Goal: Task Accomplishment & Management: Use online tool/utility

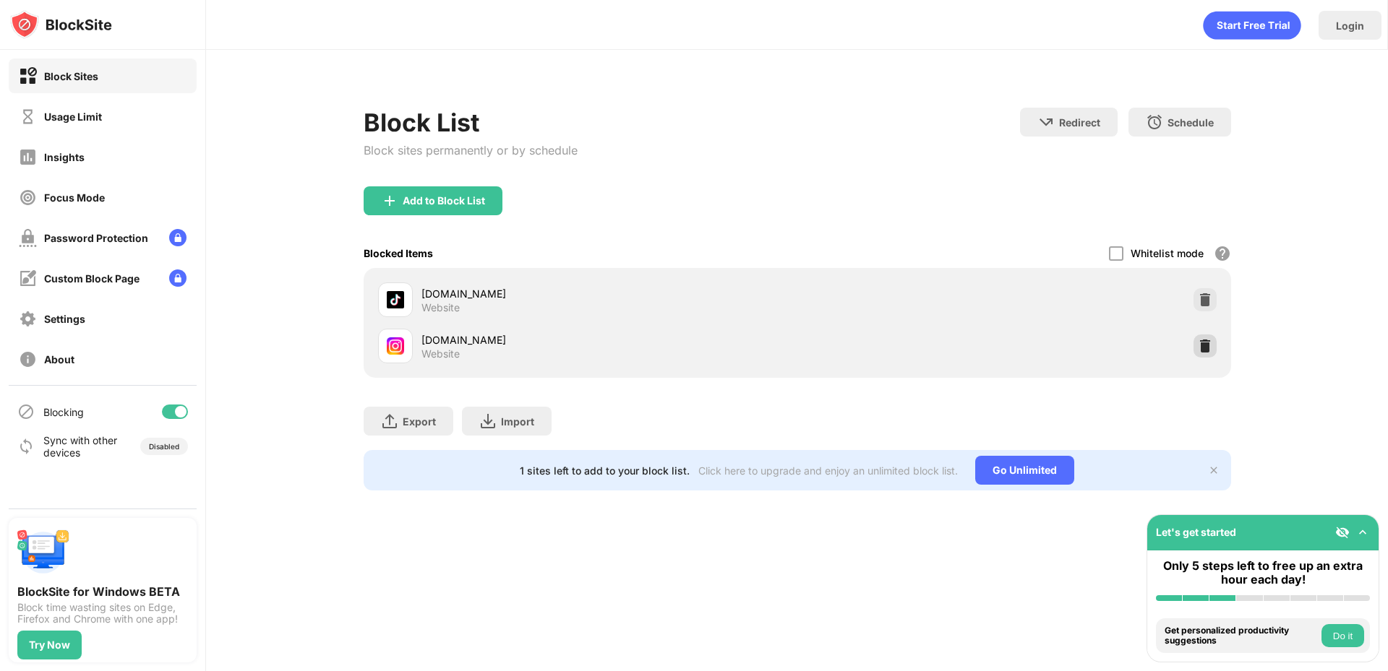
click at [1207, 353] on img at bounding box center [1205, 346] width 14 height 14
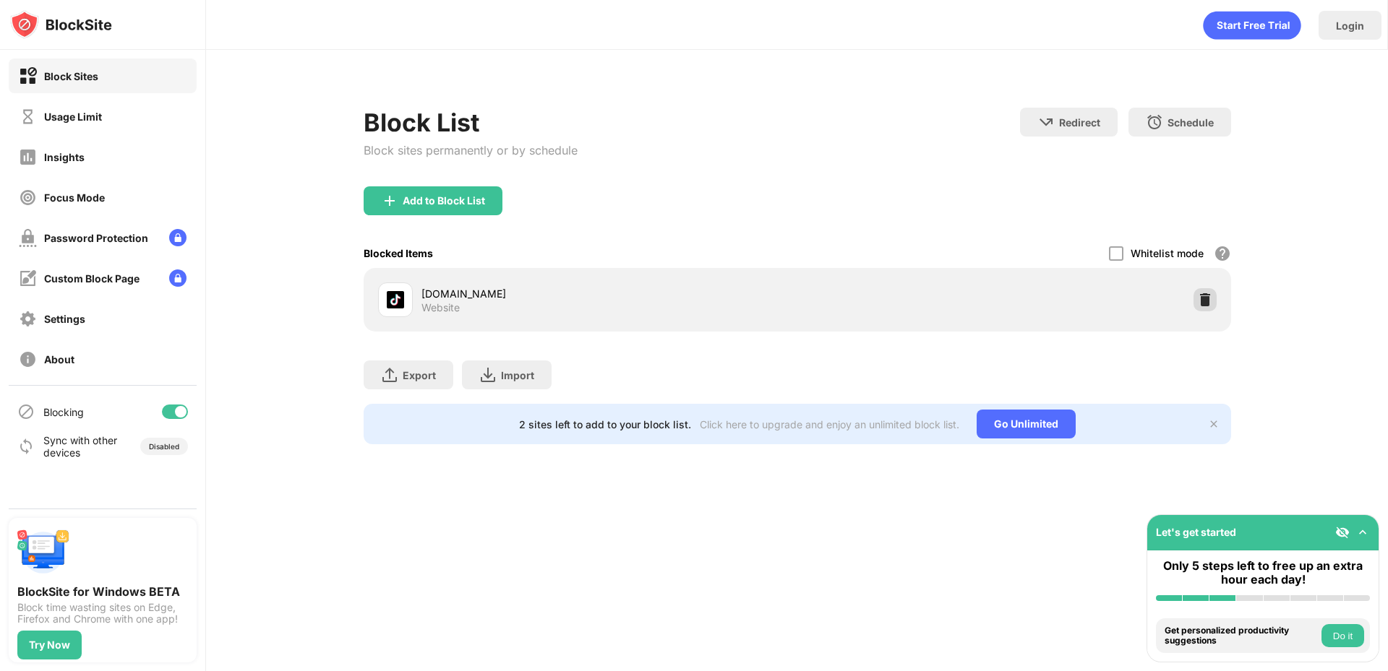
drag, startPoint x: 1209, startPoint y: 306, endPoint x: 1201, endPoint y: 299, distance: 10.7
click at [1207, 305] on img at bounding box center [1205, 300] width 14 height 14
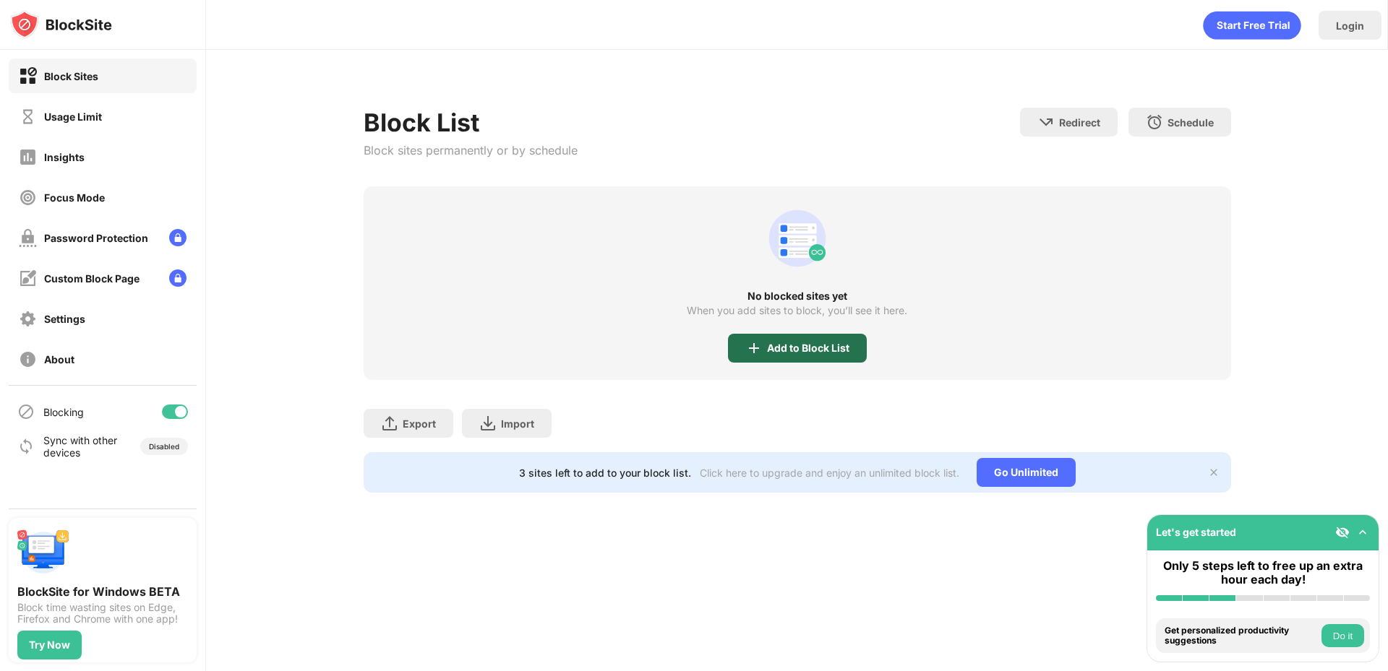
click at [812, 343] on div "Add to Block List" at bounding box center [808, 349] width 82 height 12
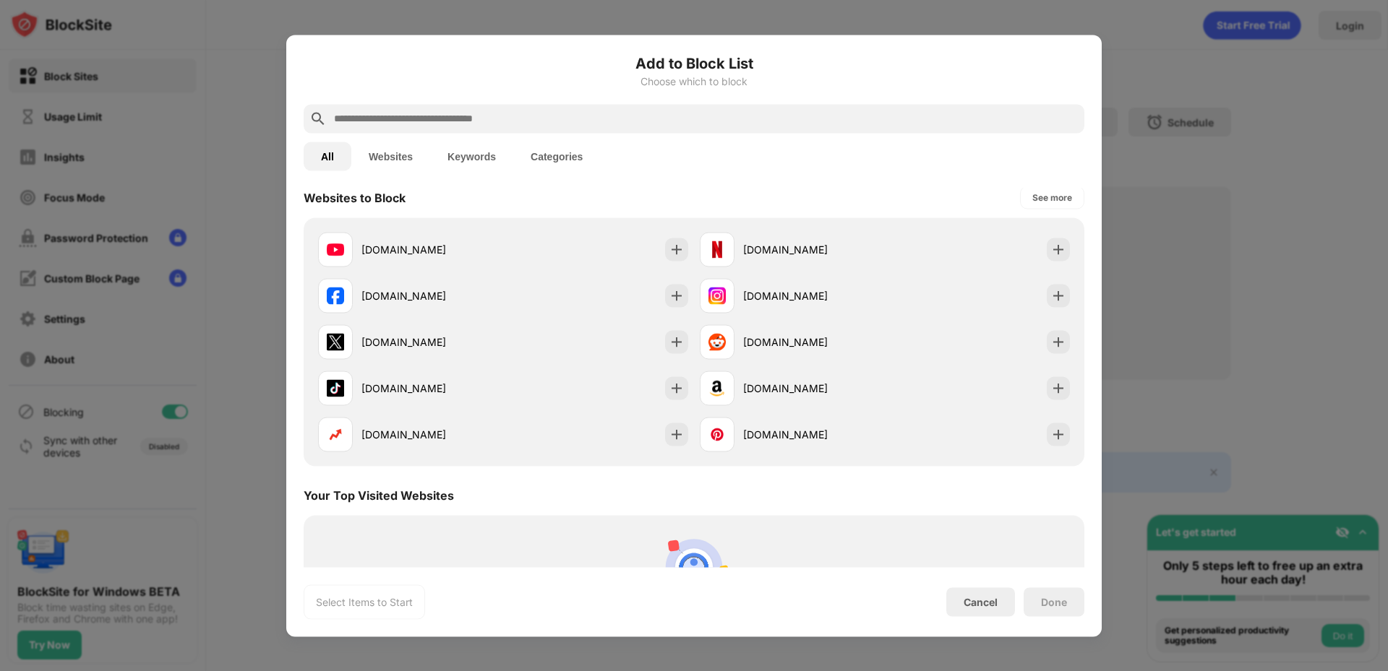
scroll to position [361, 0]
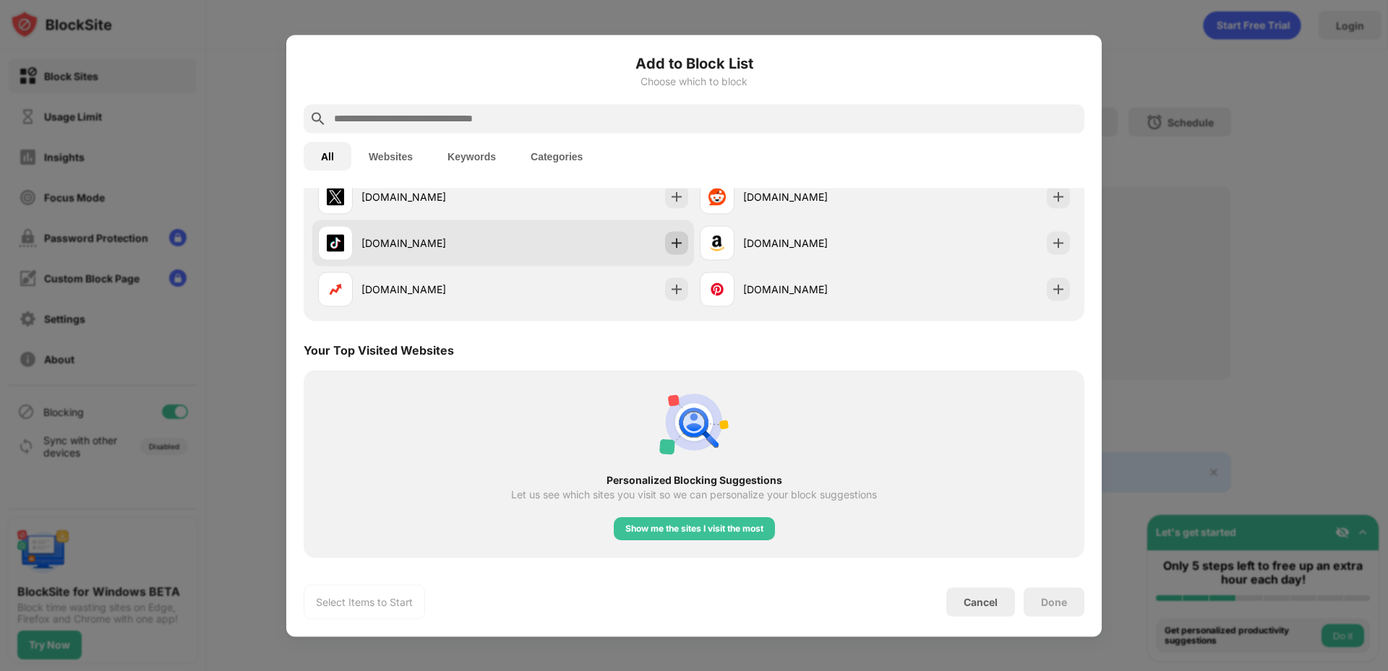
click at [669, 239] on img at bounding box center [676, 243] width 14 height 14
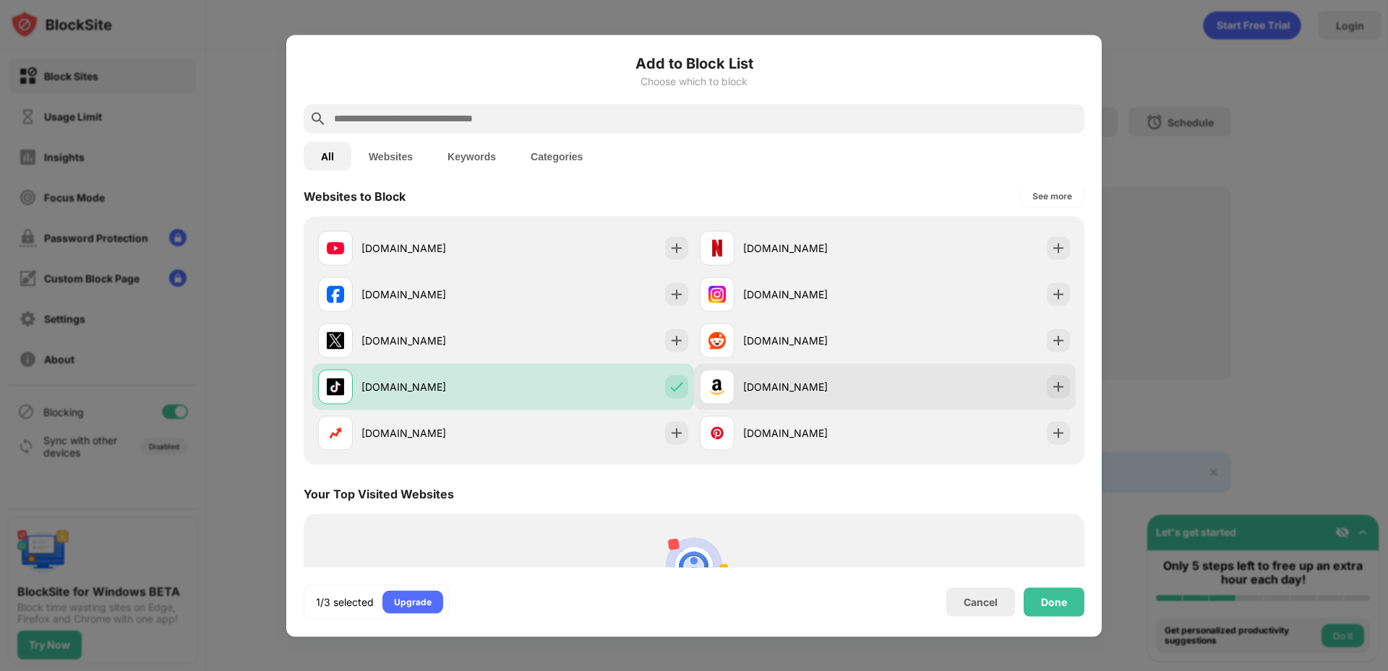
scroll to position [217, 0]
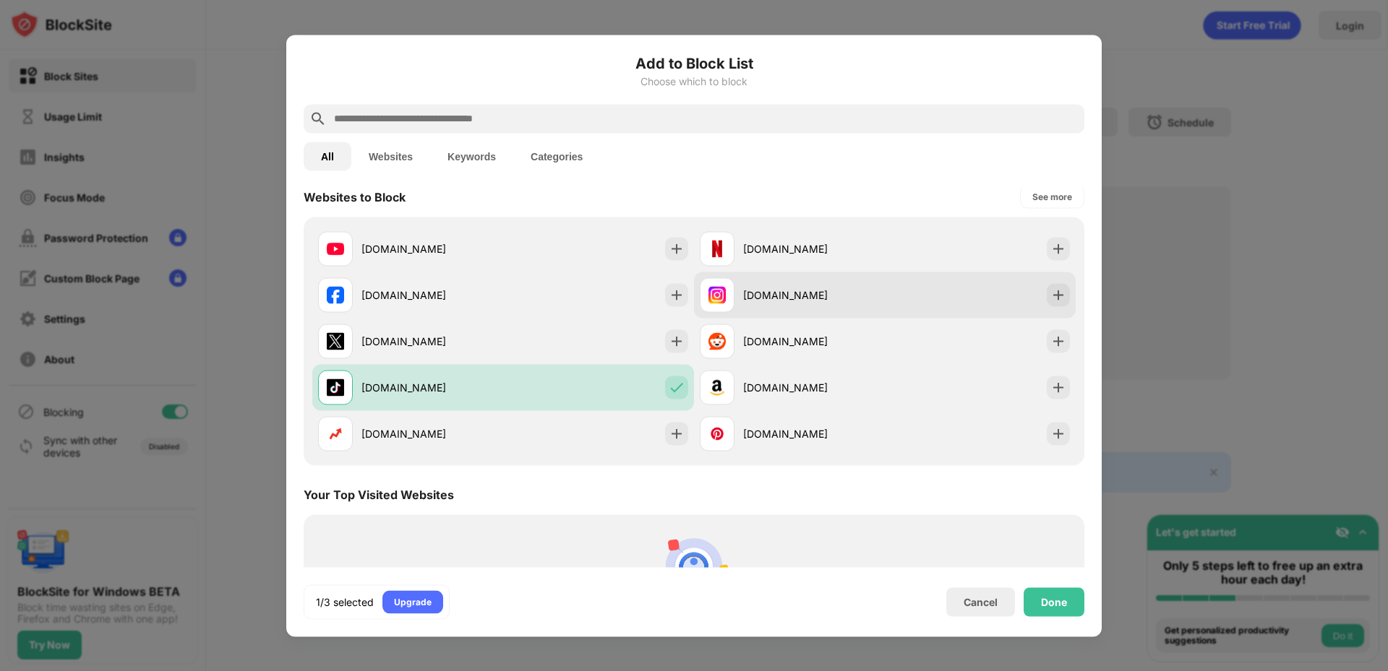
drag, startPoint x: 1035, startPoint y: 283, endPoint x: 1059, endPoint y: 313, distance: 38.6
click at [1036, 283] on div "[DOMAIN_NAME]" at bounding box center [885, 295] width 382 height 46
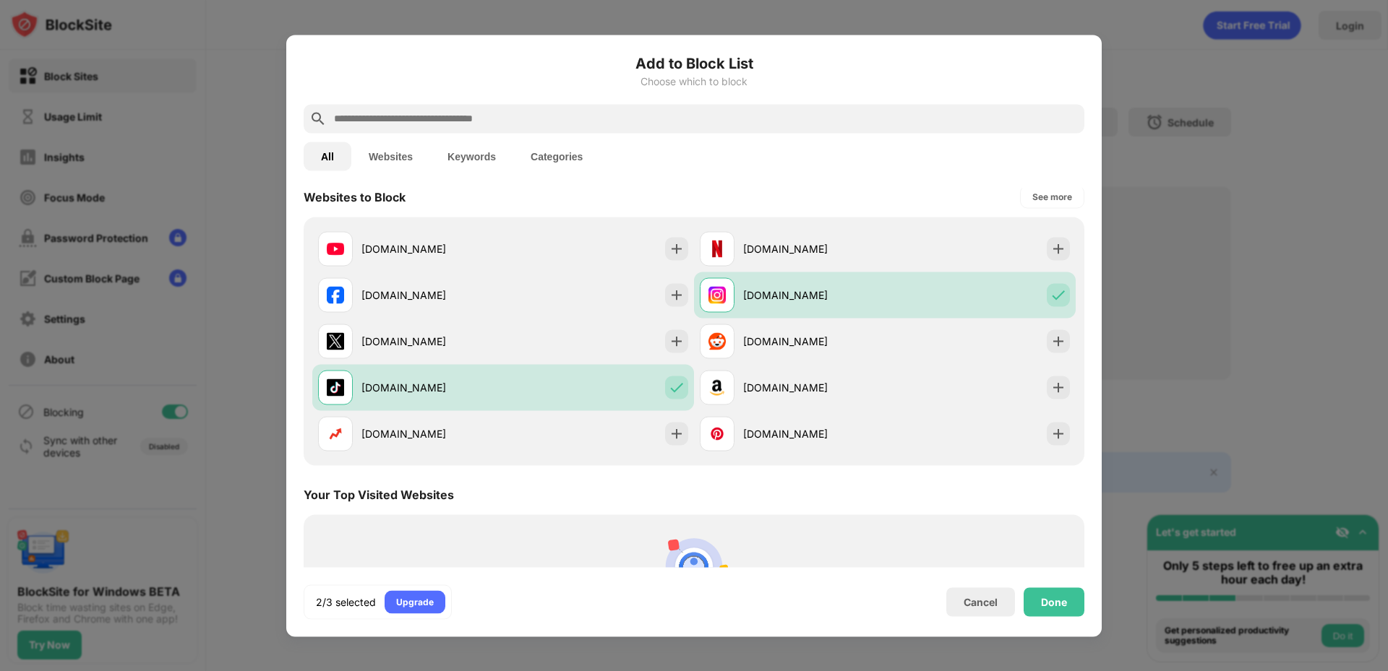
click at [1042, 618] on div "2/3 selected Upgrade Cancel Done" at bounding box center [694, 602] width 781 height 35
click at [1052, 609] on div "Done" at bounding box center [1054, 602] width 61 height 29
